Goal: Information Seeking & Learning: Learn about a topic

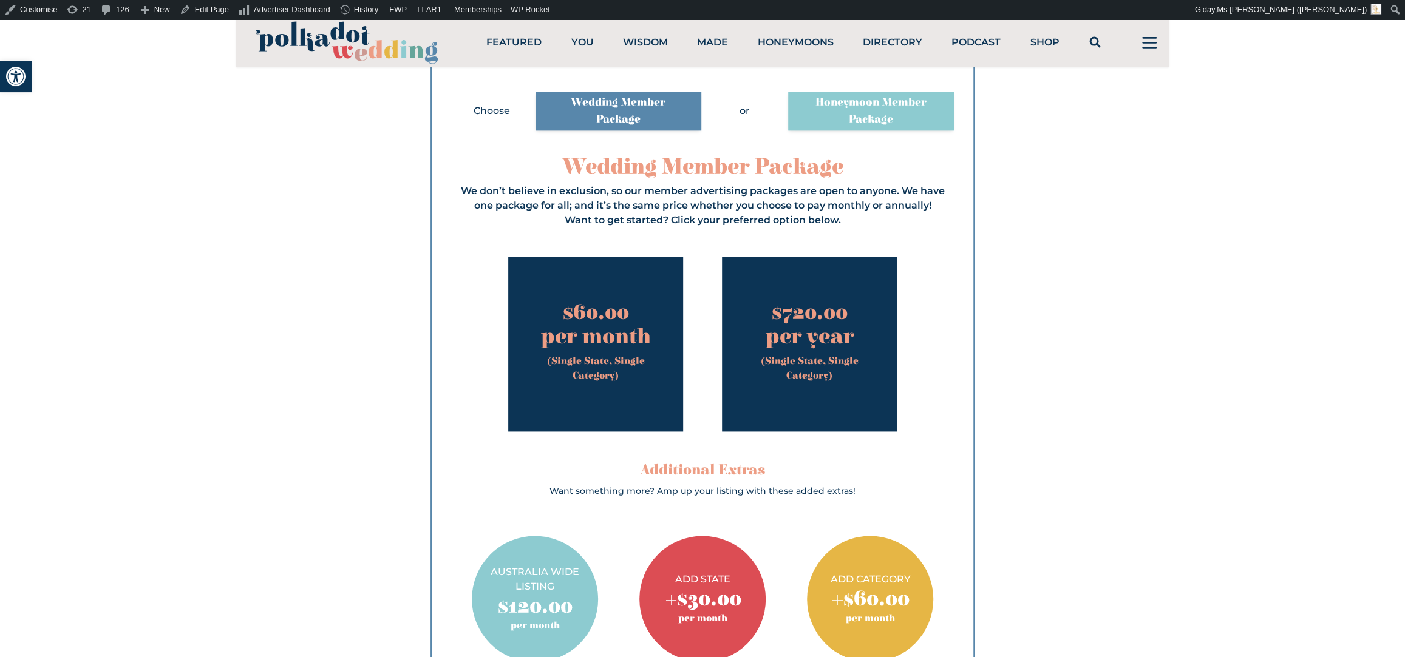
scroll to position [1364, 0]
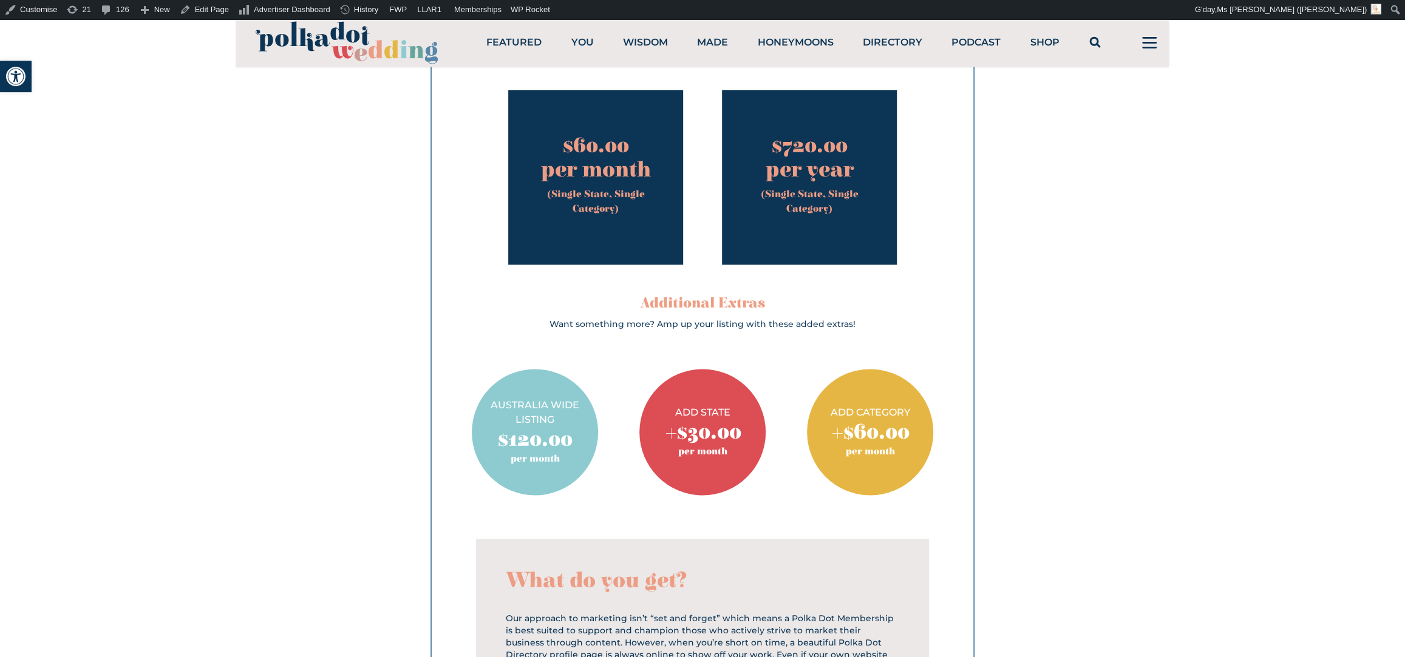
click at [810, 171] on span "per year" at bounding box center [809, 170] width 155 height 24
